Goal: Task Accomplishment & Management: Manage account settings

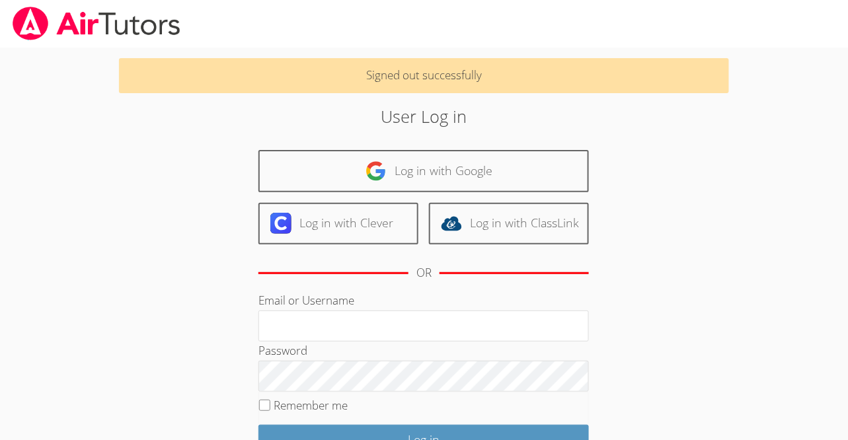
scroll to position [1, 0]
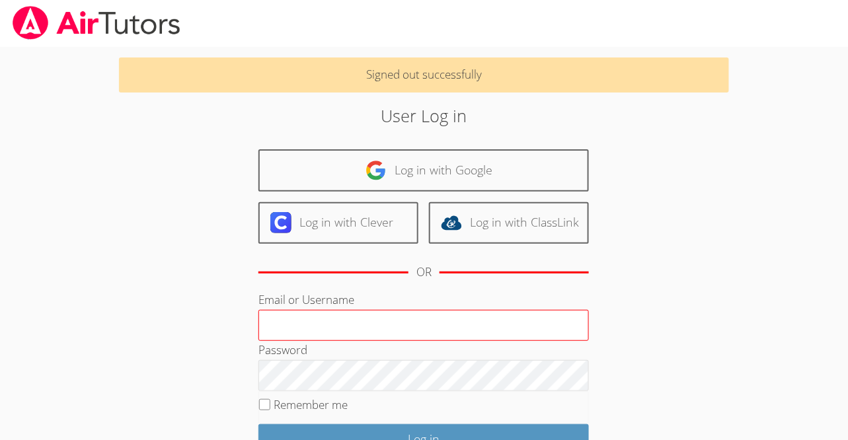
type input "[PERSON_NAME][EMAIL_ADDRESS][DOMAIN_NAME]"
click at [362, 324] on input "[PERSON_NAME][EMAIL_ADDRESS][DOMAIN_NAME]" at bounding box center [423, 326] width 330 height 32
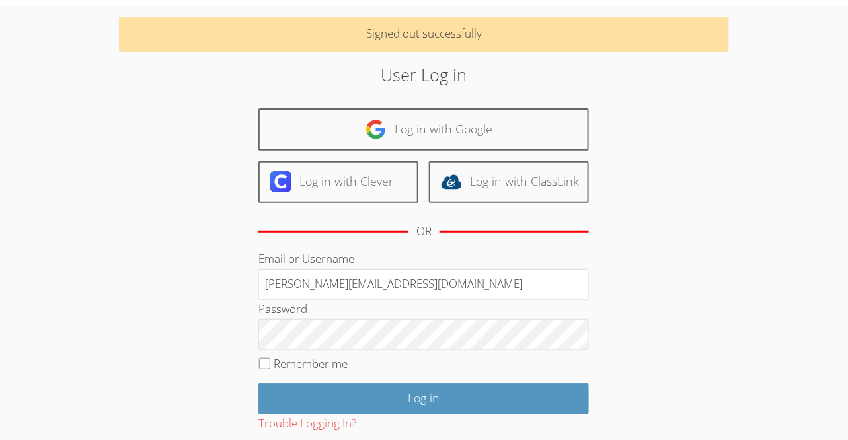
scroll to position [46, 0]
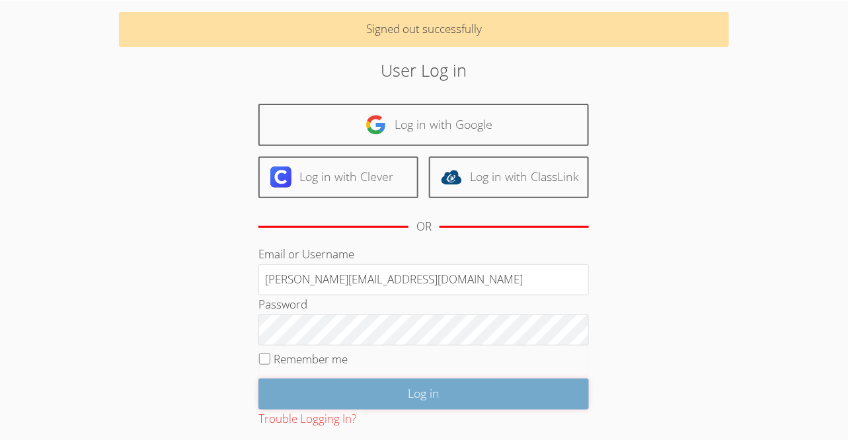
click at [369, 394] on input "Log in" at bounding box center [423, 394] width 330 height 31
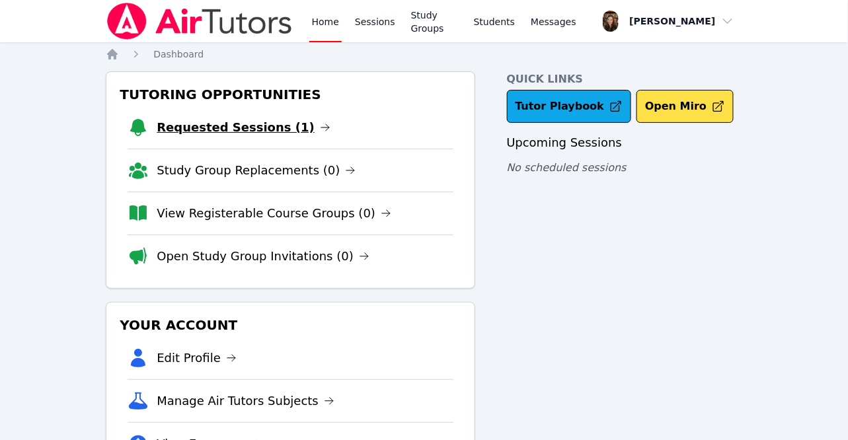
click at [252, 119] on link "Requested Sessions (1)" at bounding box center [244, 127] width 174 height 19
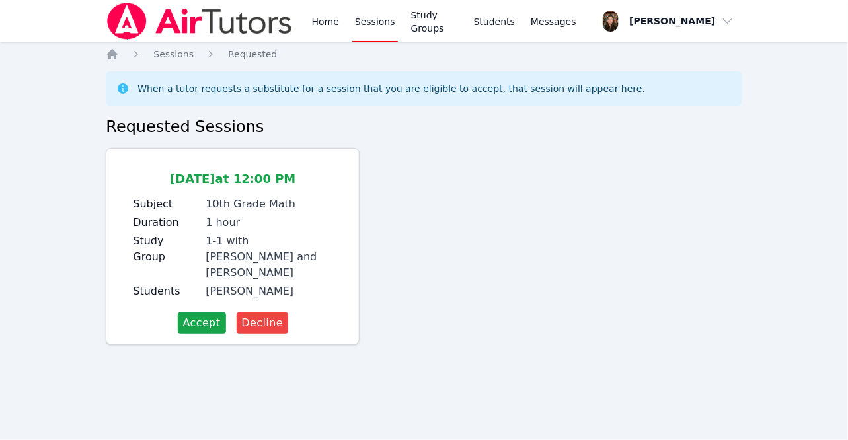
click at [198, 319] on div "Sep 11 at 12:00 PM Subject 10th Grade Math Duration 1 hour Study Group 1-1 with…" at bounding box center [233, 246] width 254 height 197
click at [196, 315] on span "Accept" at bounding box center [202, 323] width 38 height 16
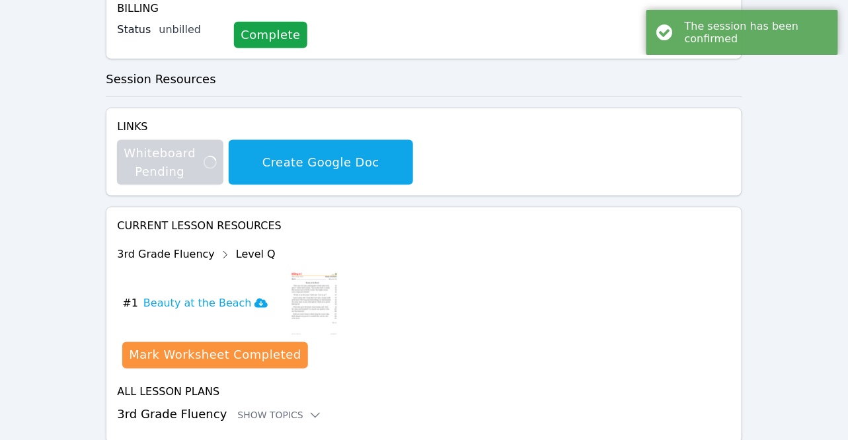
scroll to position [396, 0]
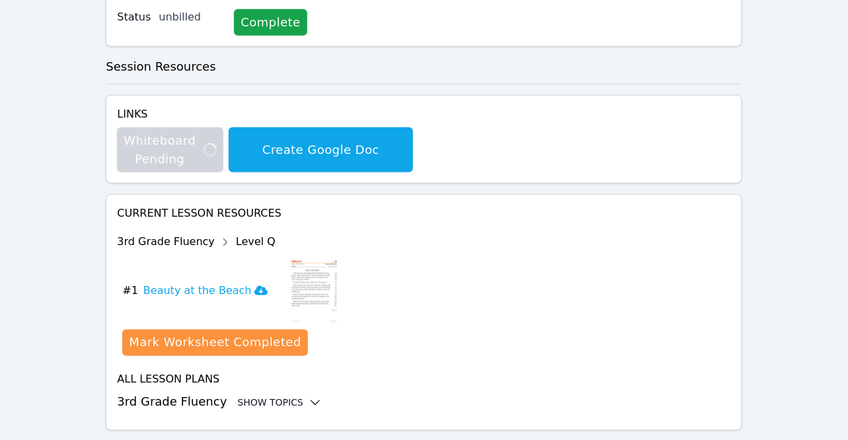
click at [287, 397] on div "Show Topics" at bounding box center [279, 403] width 85 height 13
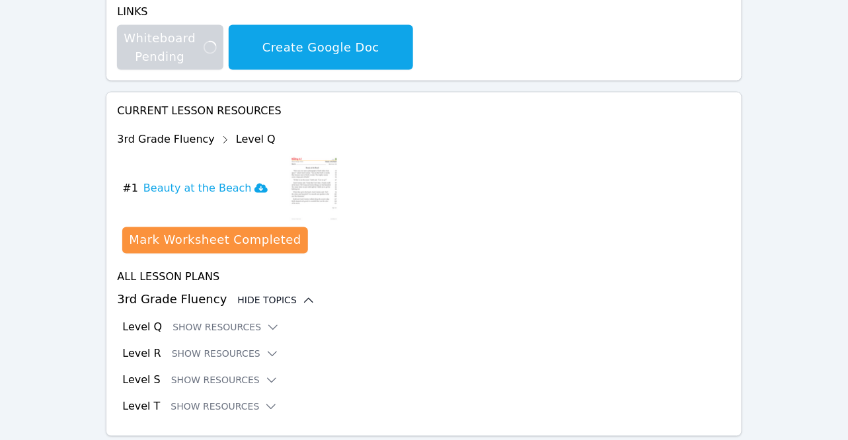
scroll to position [504, 0]
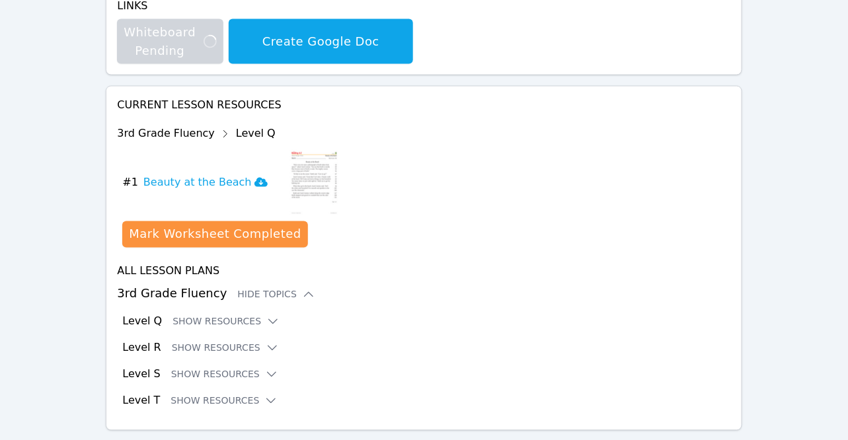
click at [239, 278] on div "All Lesson Plans 3rd Grade Fluency Hide Topics Level Q Show Resources Level R S…" at bounding box center [423, 336] width 613 height 145
click at [245, 315] on button "Show Resources" at bounding box center [225, 321] width 107 height 13
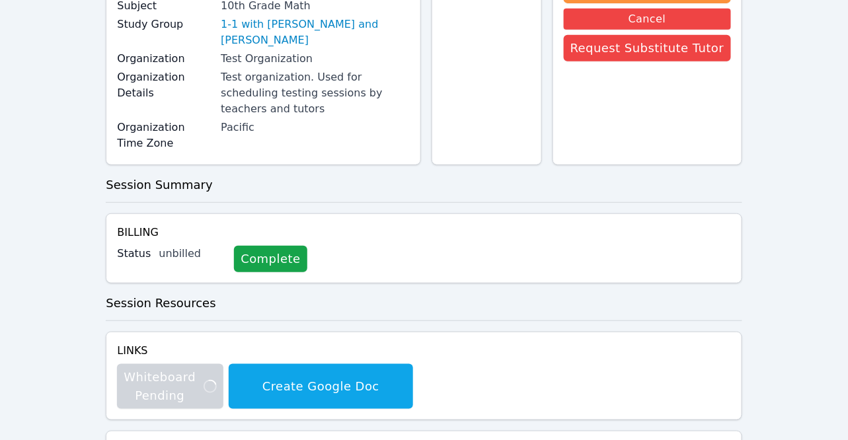
scroll to position [0, 0]
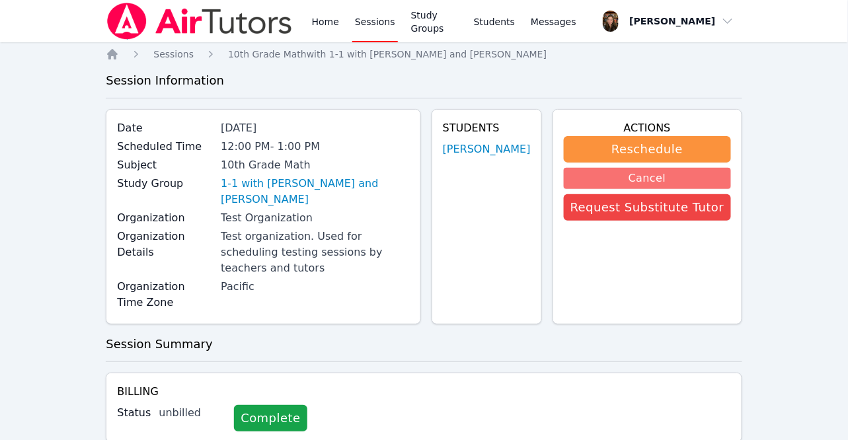
click at [674, 174] on button "Cancel" at bounding box center [647, 178] width 167 height 21
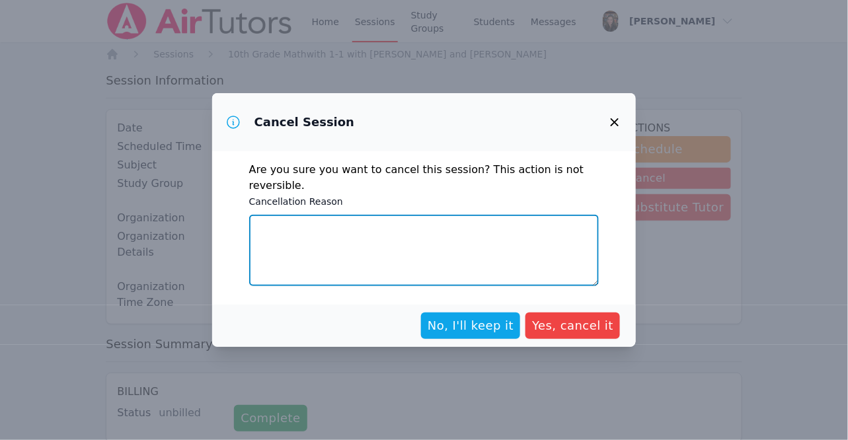
click at [527, 250] on textarea "Cancellation Reason" at bounding box center [424, 250] width 350 height 71
type textarea "demo"
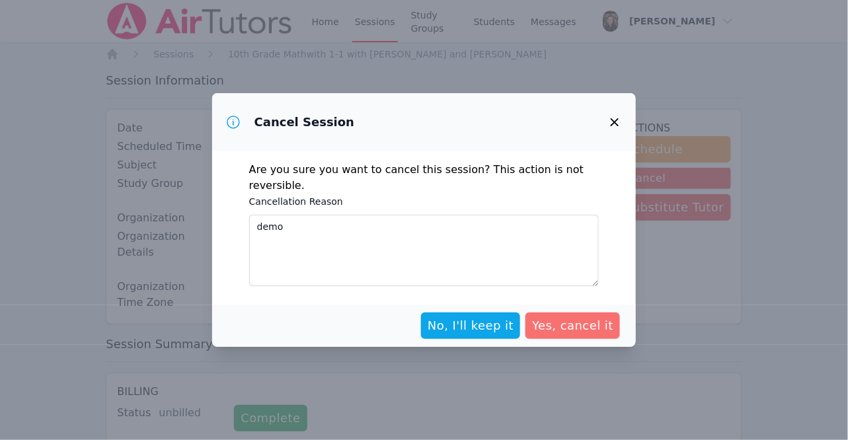
click at [594, 315] on button "Yes, cancel it" at bounding box center [572, 326] width 95 height 26
